Goal: Subscribe to service/newsletter

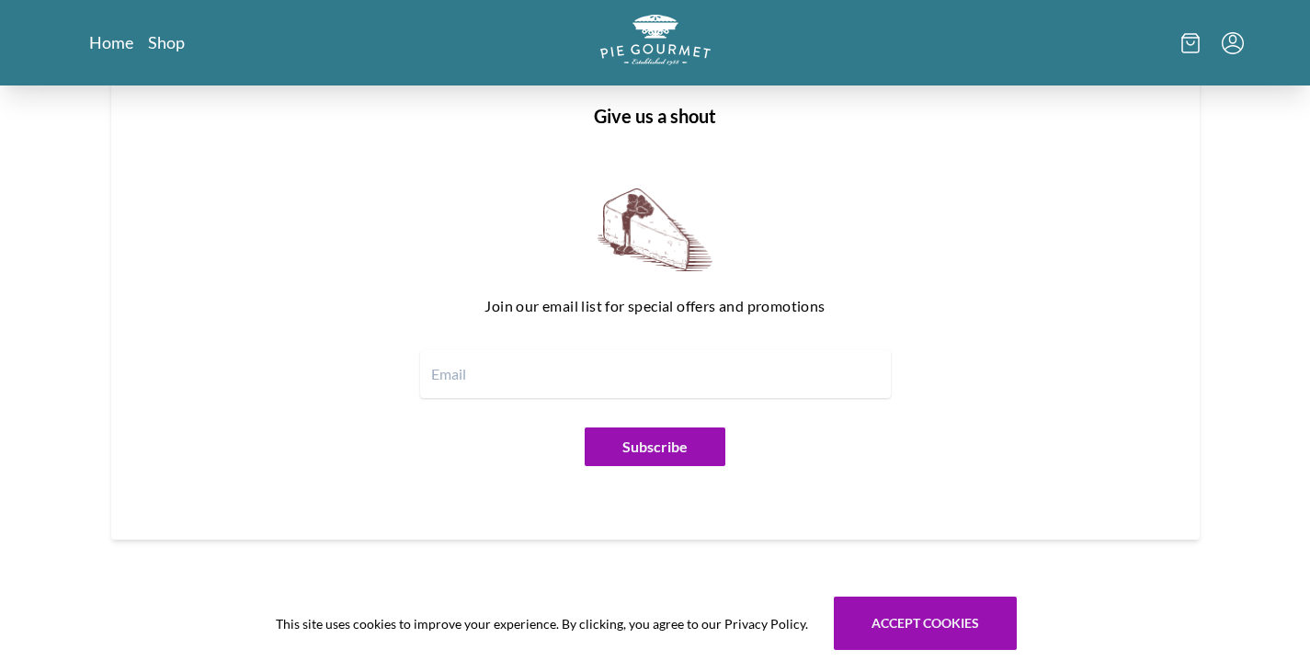
scroll to position [2257, 0]
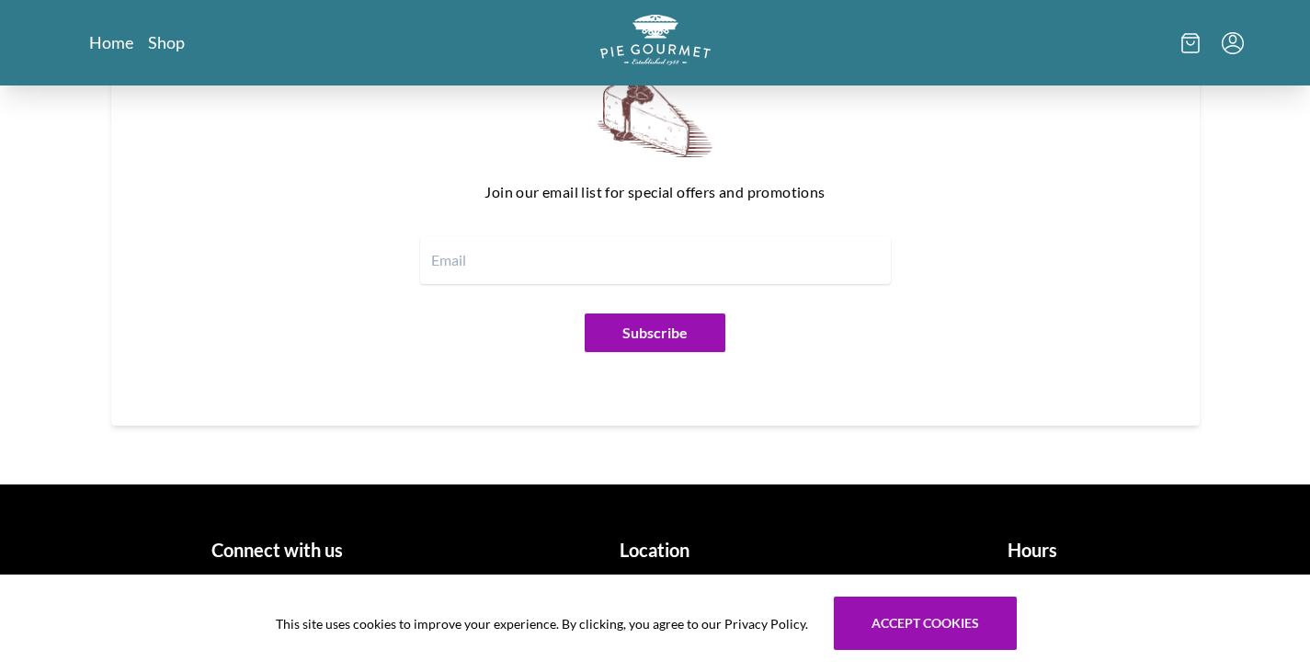
click at [644, 559] on h1 "Location" at bounding box center [654, 550] width 363 height 28
click at [646, 558] on h1 "Location" at bounding box center [654, 550] width 363 height 28
click at [293, 553] on h1 "Connect with us" at bounding box center [278, 550] width 363 height 28
click at [1042, 561] on h1 "Hours" at bounding box center [1032, 550] width 363 height 28
click at [1037, 553] on h1 "Hours" at bounding box center [1032, 550] width 363 height 28
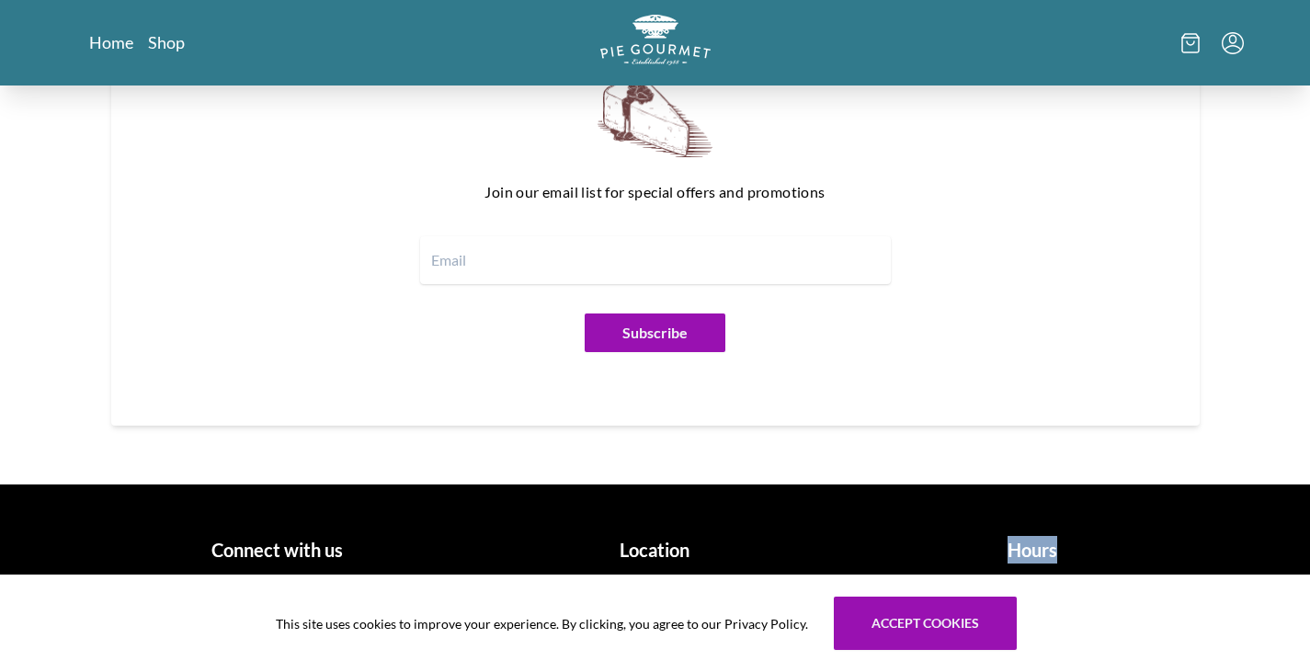
click at [1037, 553] on h1 "Hours" at bounding box center [1032, 550] width 363 height 28
click at [629, 334] on button "Subscribe" at bounding box center [655, 332] width 141 height 39
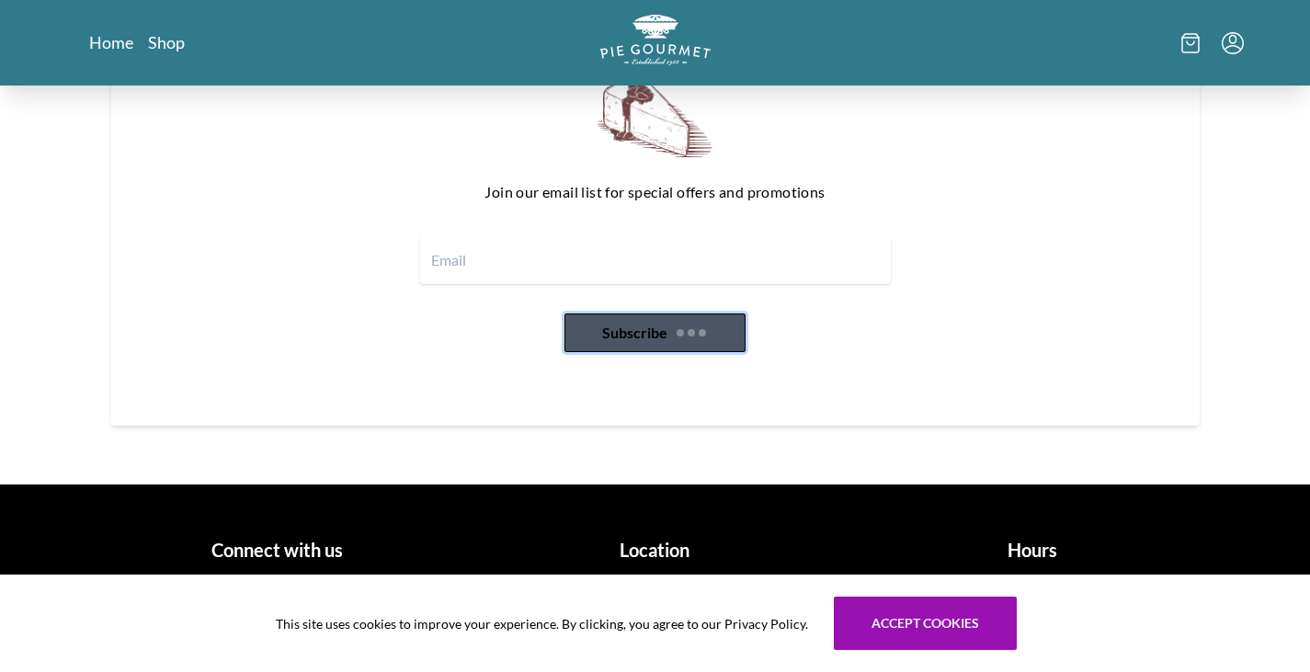
click at [629, 334] on button "Subscribe" at bounding box center [654, 332] width 181 height 39
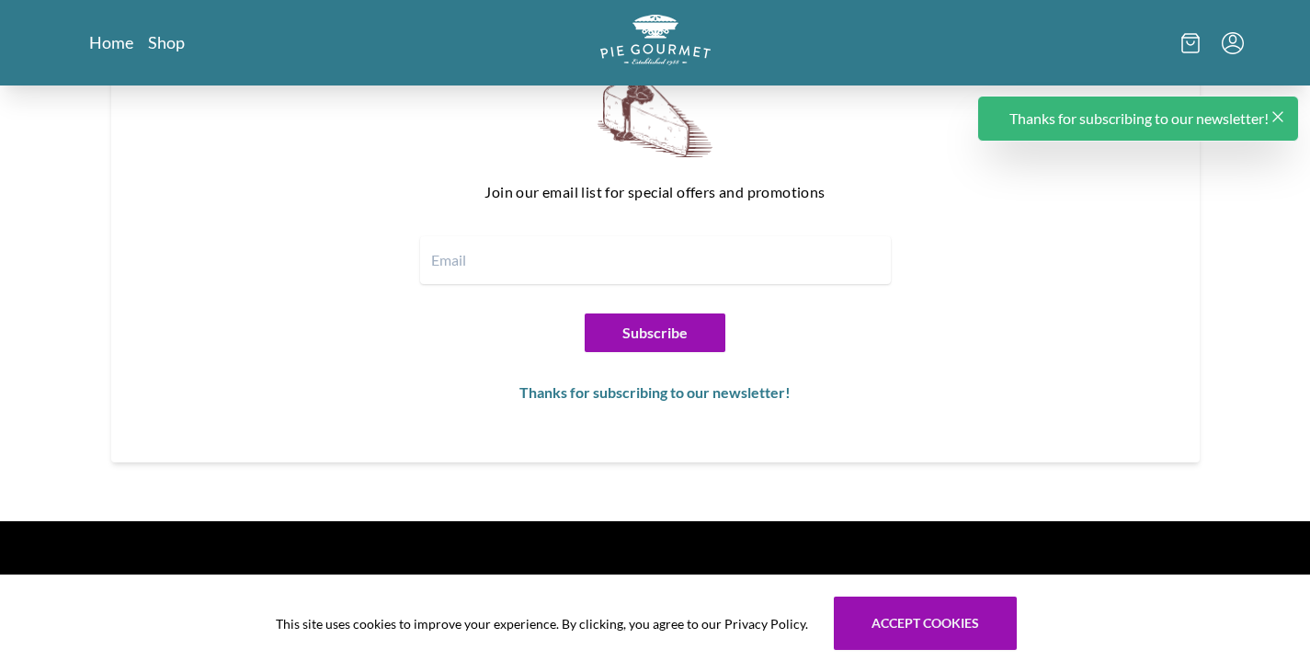
click at [1282, 105] on div "Thanks for subscribing to our newsletter!" at bounding box center [1138, 119] width 322 height 46
click at [1278, 112] on icon "Close panel" at bounding box center [1278, 117] width 18 height 18
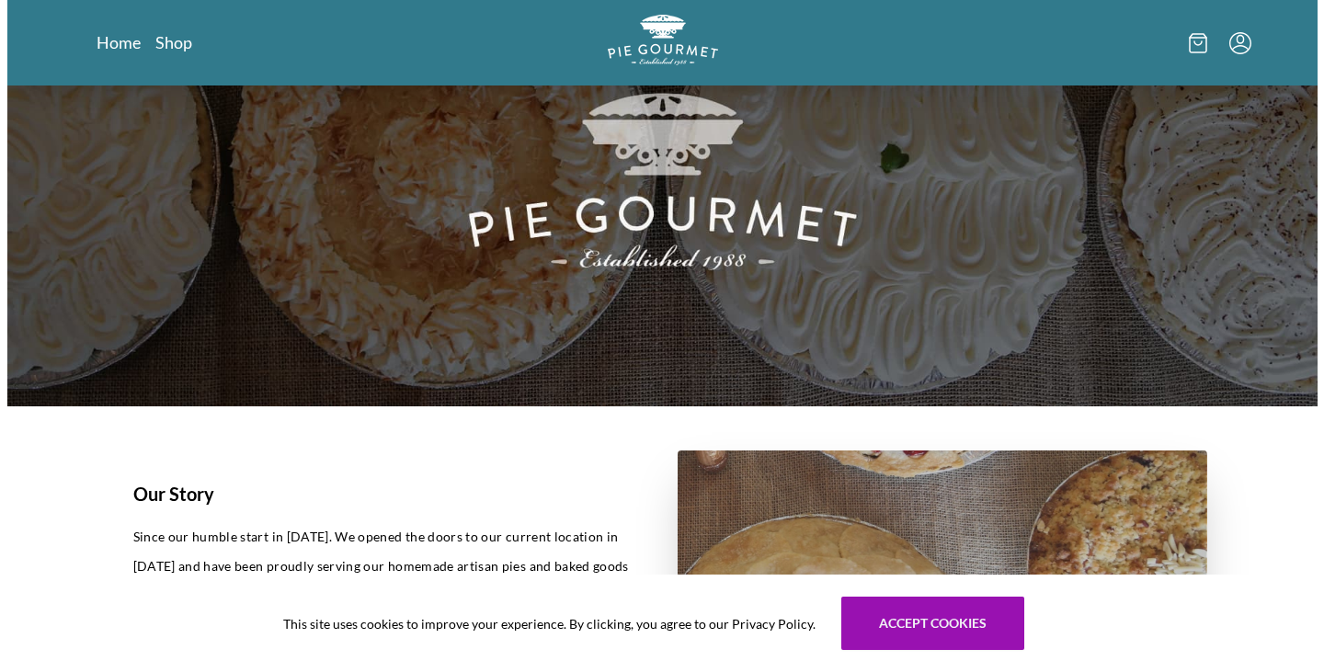
scroll to position [0, 0]
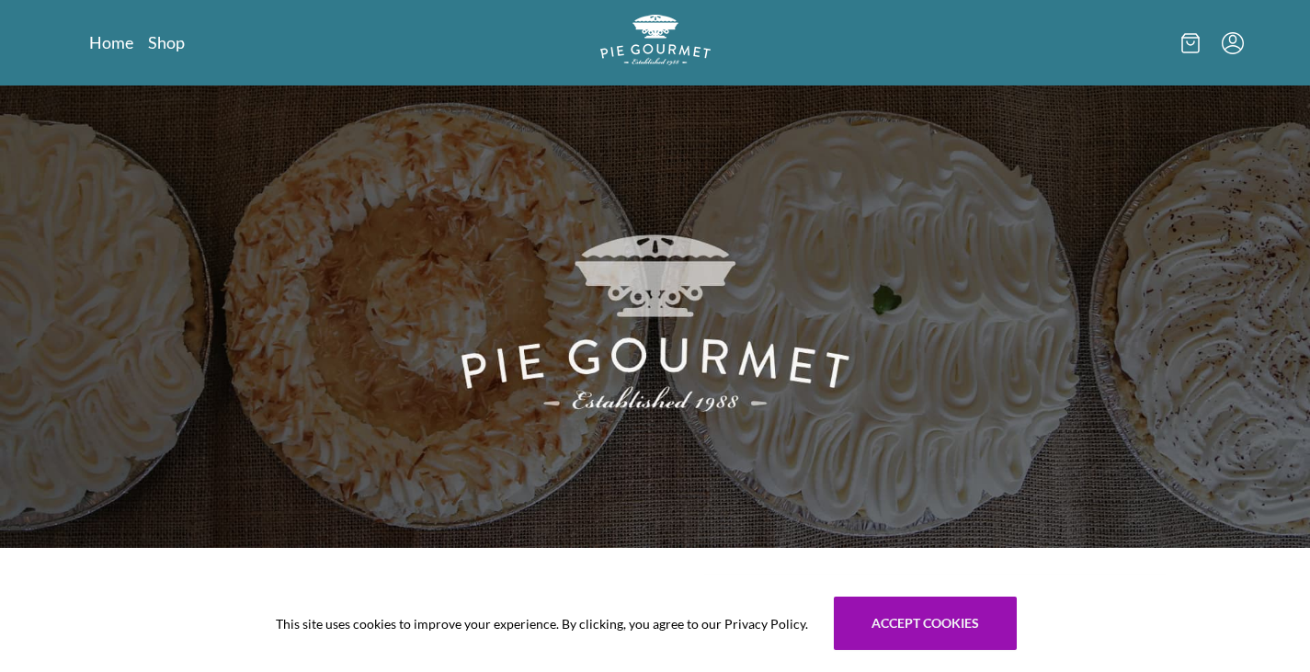
click at [1235, 45] on icon "Menu" at bounding box center [1233, 43] width 22 height 22
